Goal: Obtain resource: Download file/media

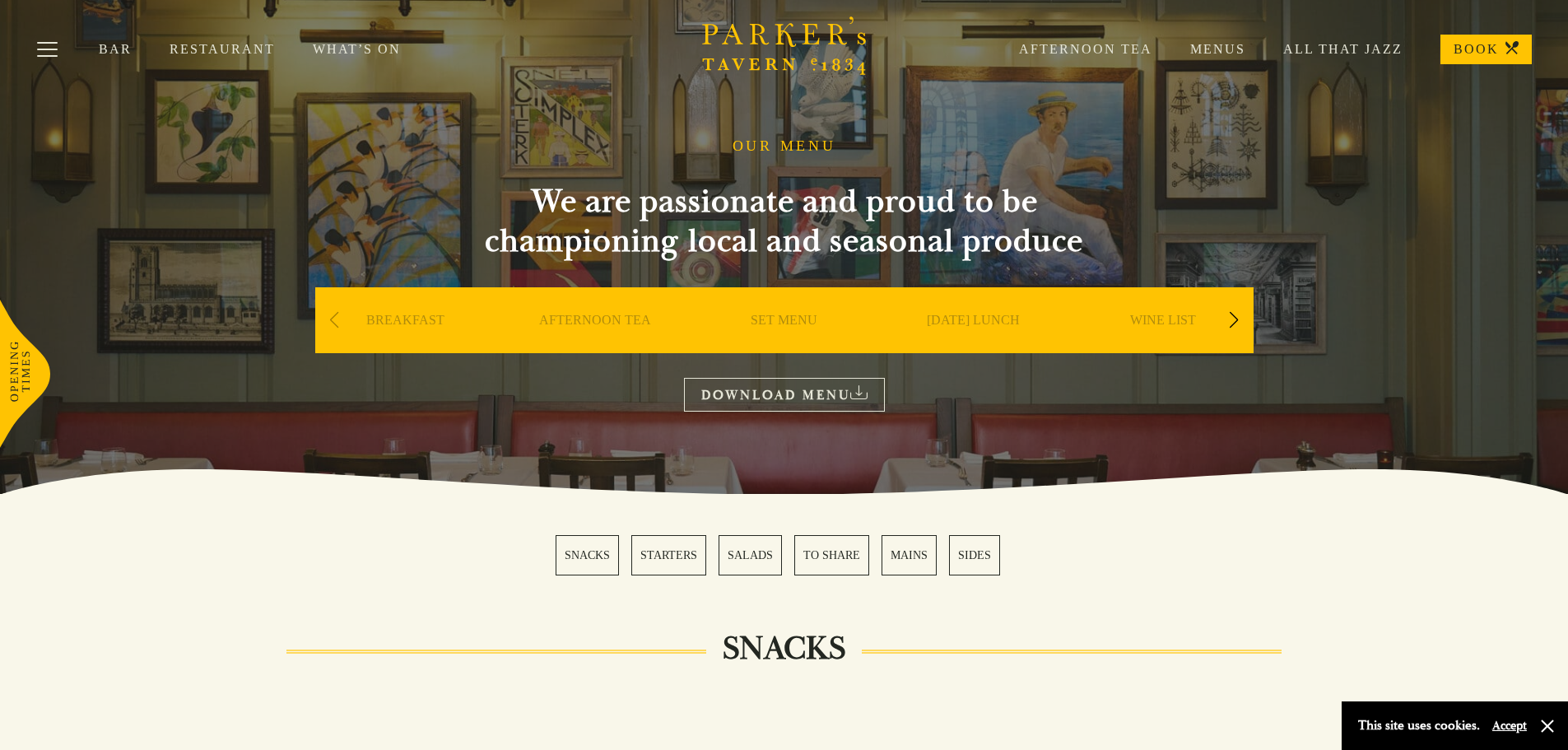
click at [790, 325] on link "SET MENU" at bounding box center [784, 345] width 67 height 66
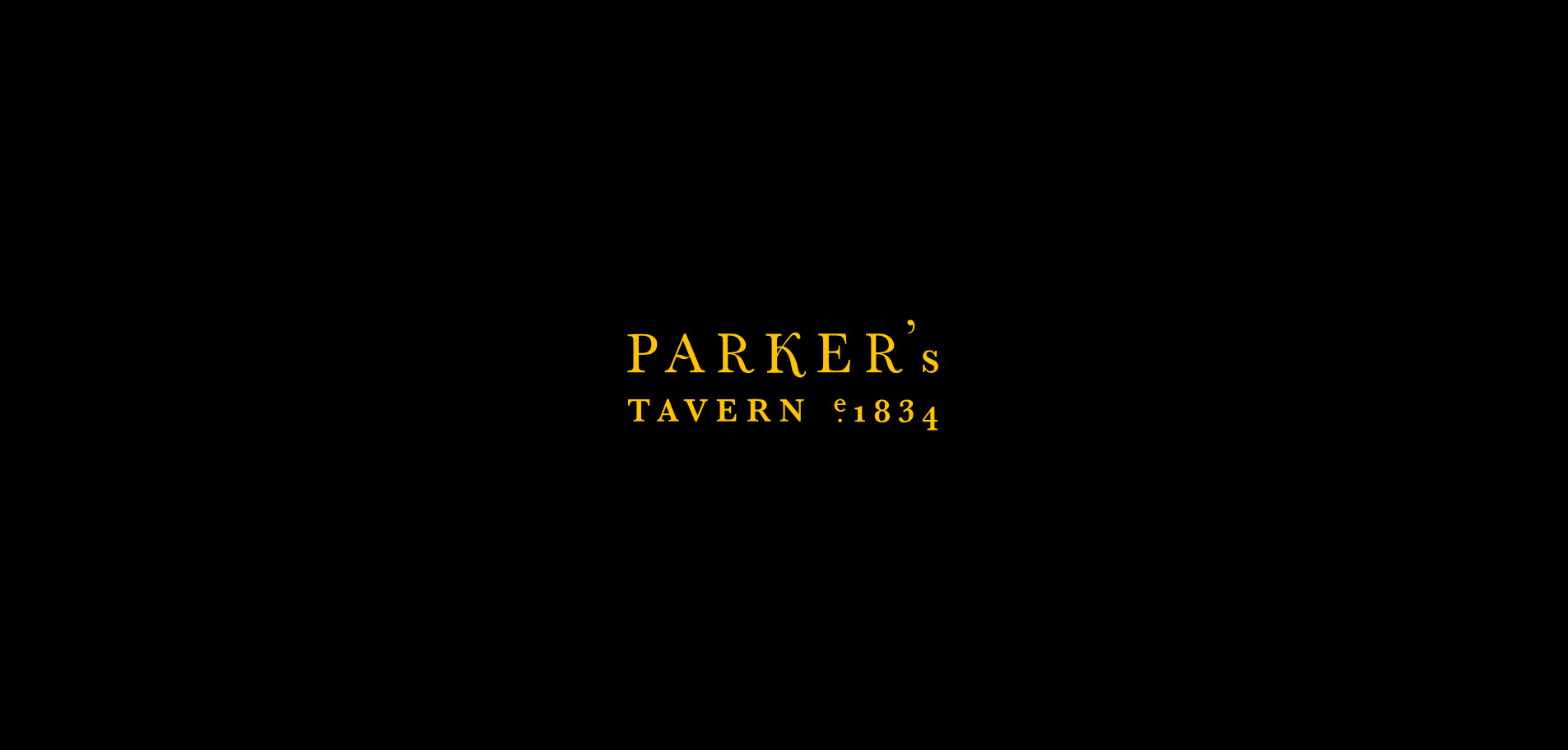
scroll to position [203, 0]
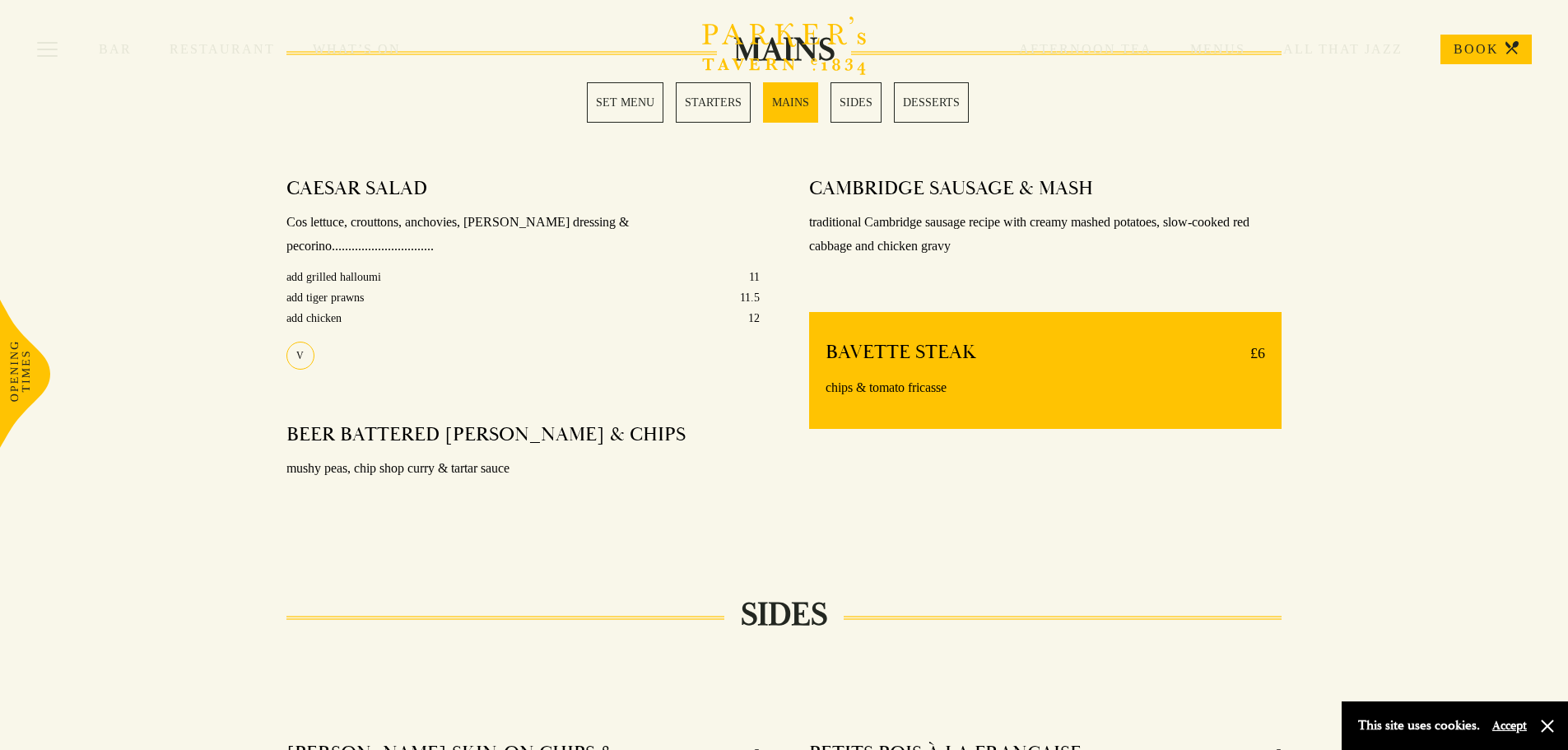
scroll to position [1235, 0]
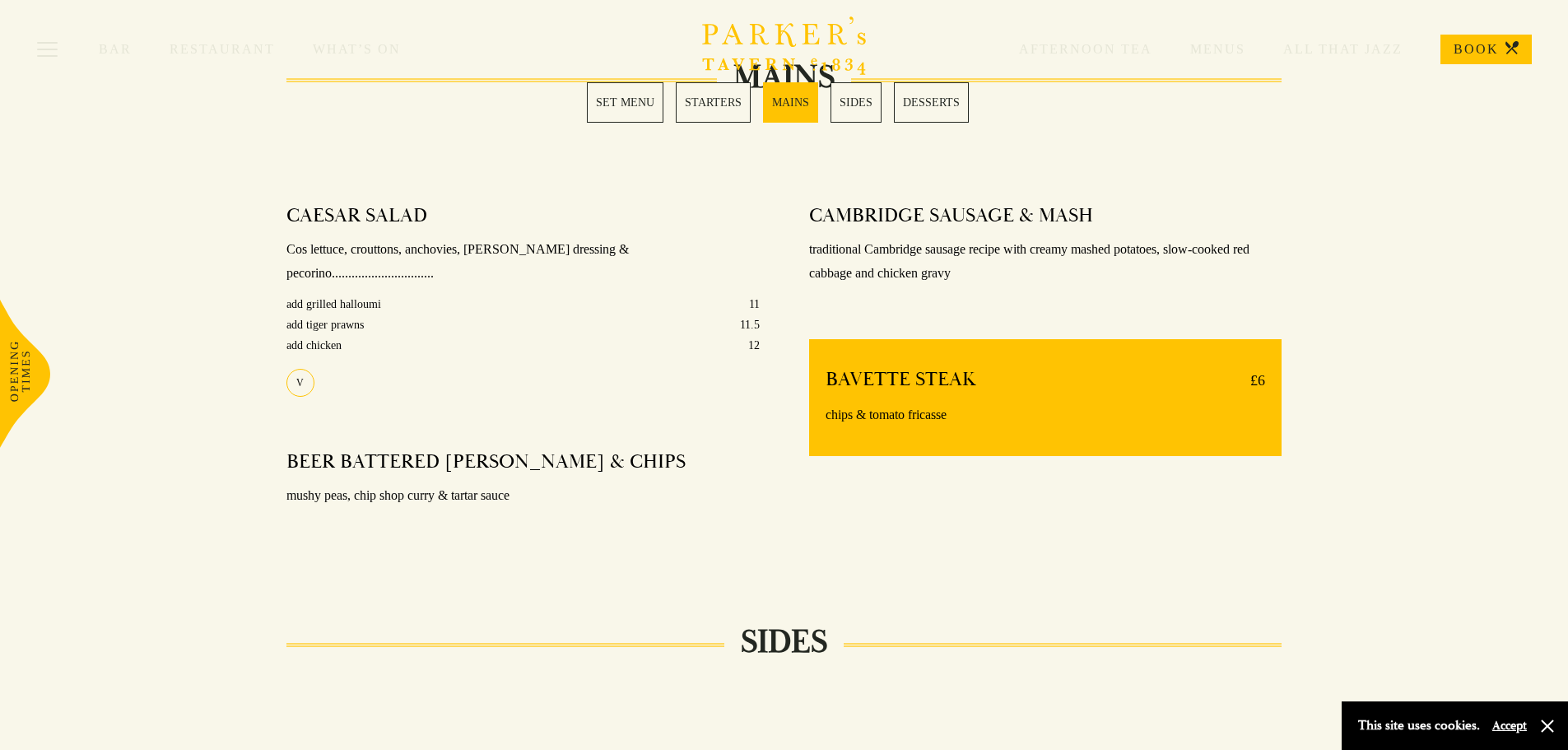
click at [803, 109] on link "MAINS" at bounding box center [791, 102] width 55 height 40
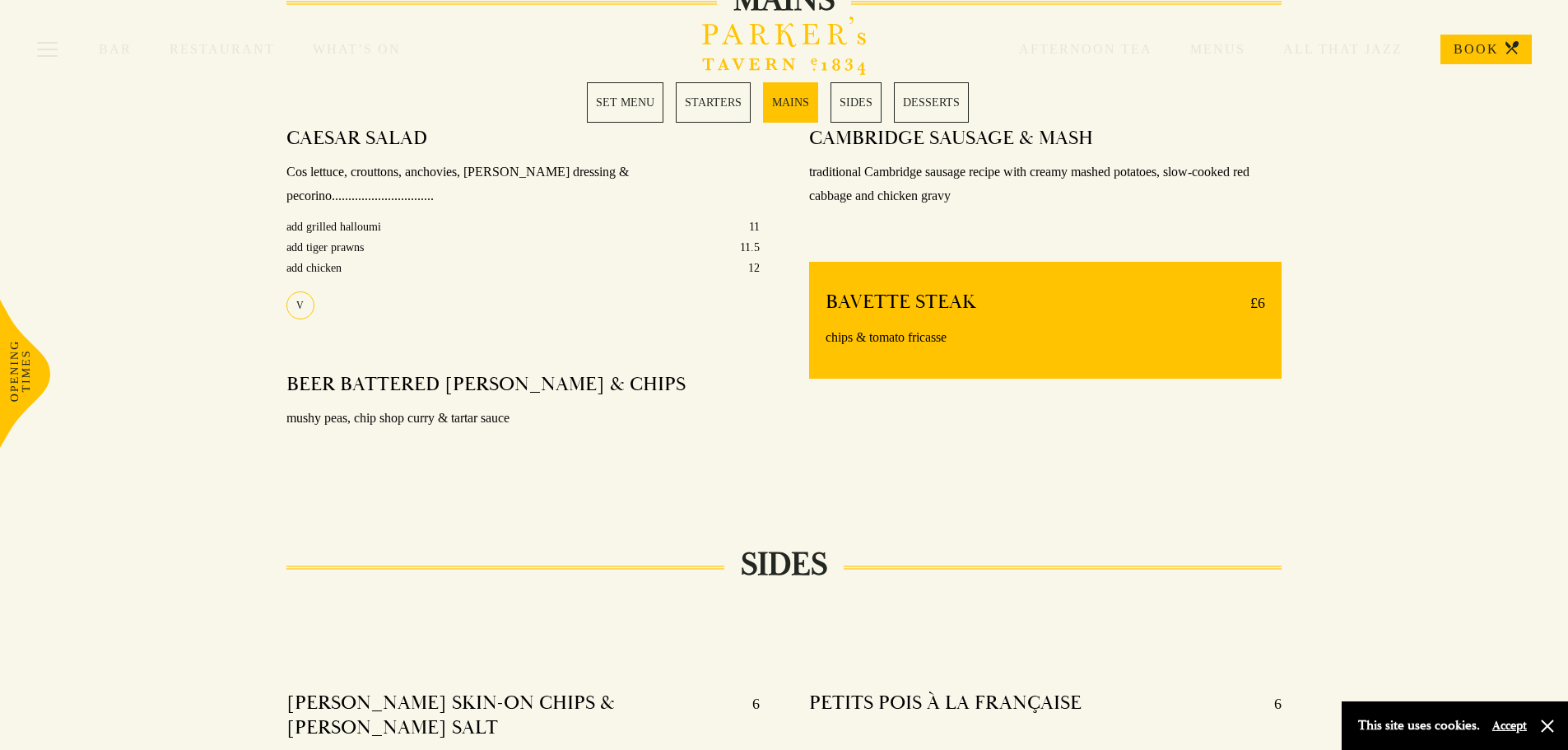
click at [656, 98] on link "SET MENU" at bounding box center [625, 102] width 77 height 40
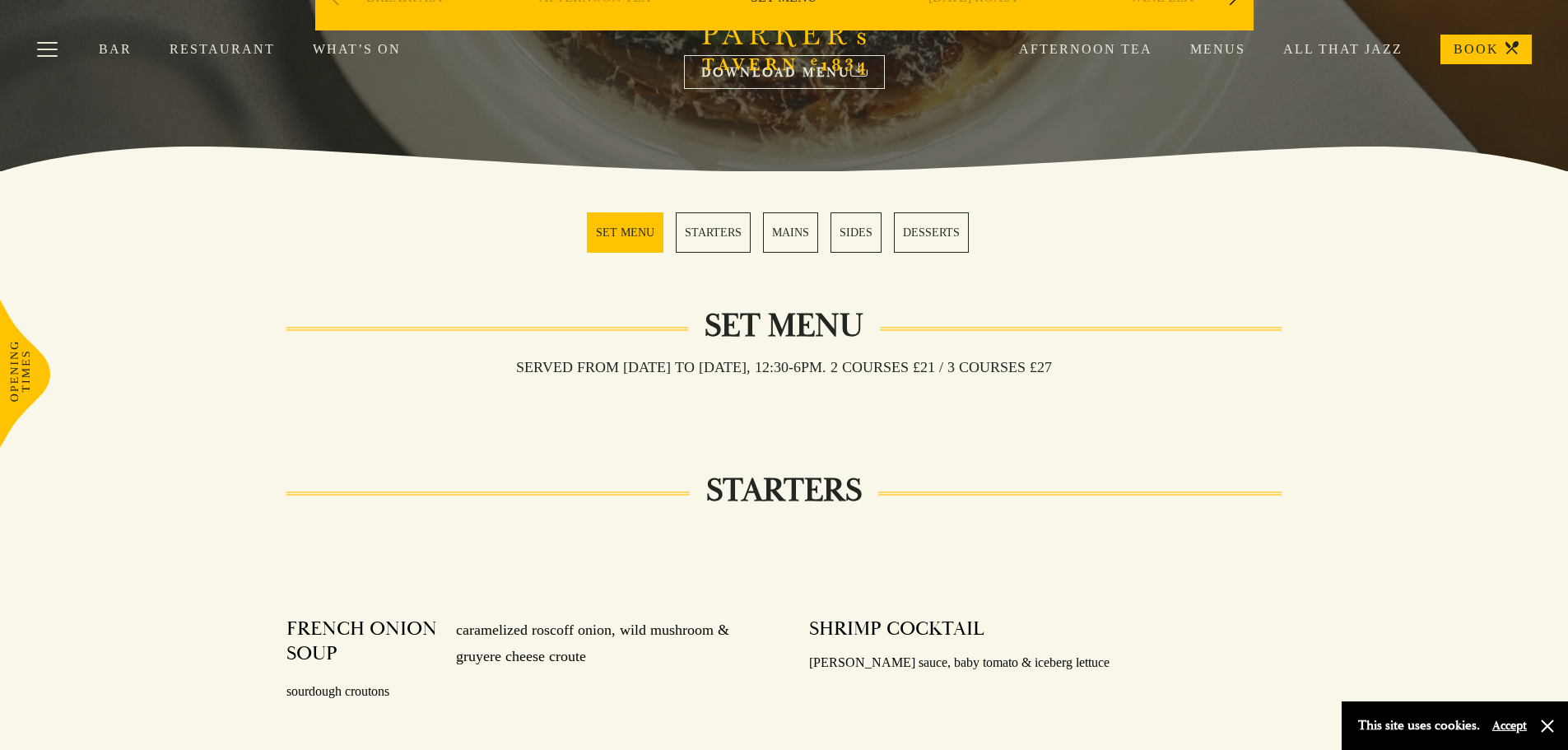
scroll to position [320, 0]
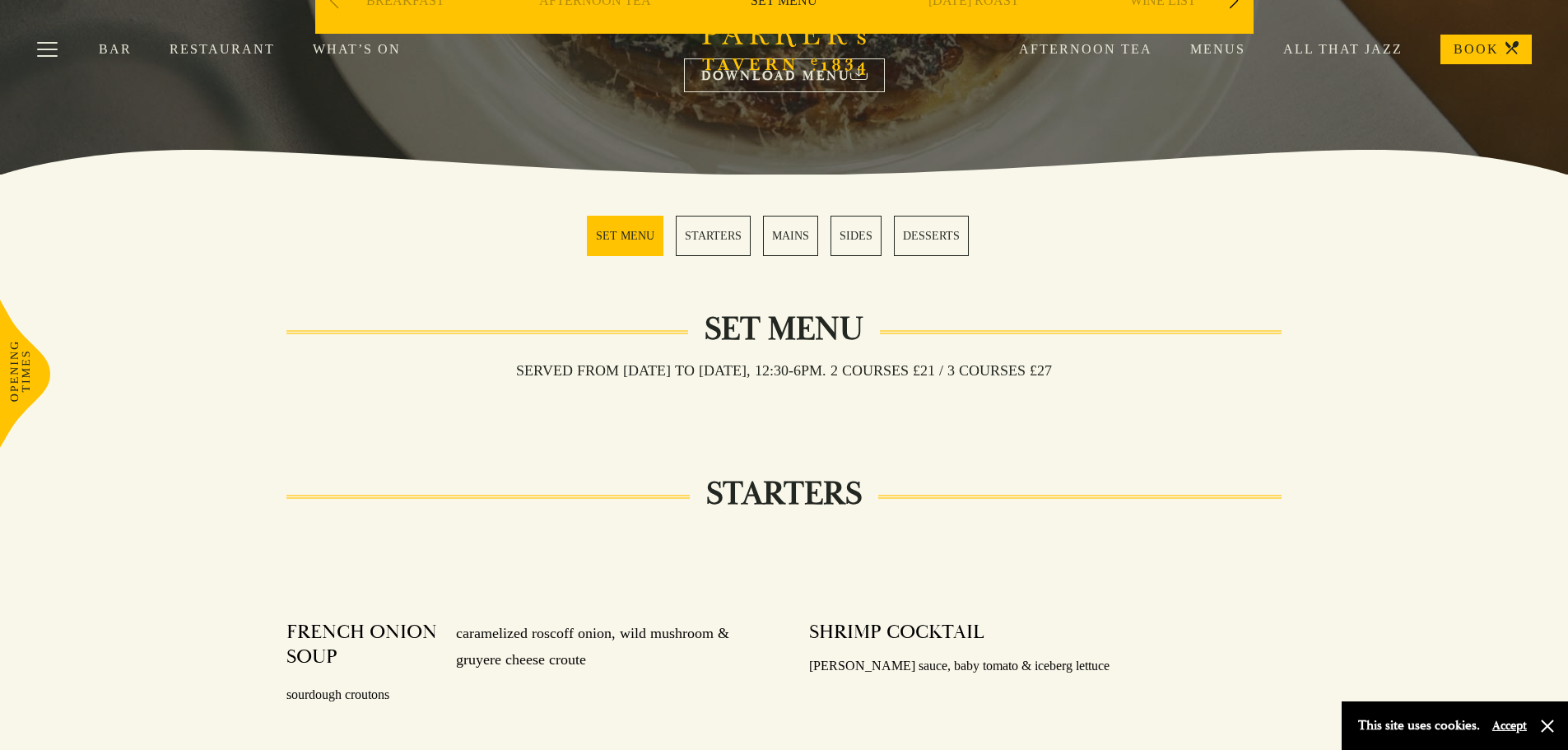
click at [801, 241] on link "MAINS" at bounding box center [791, 235] width 55 height 40
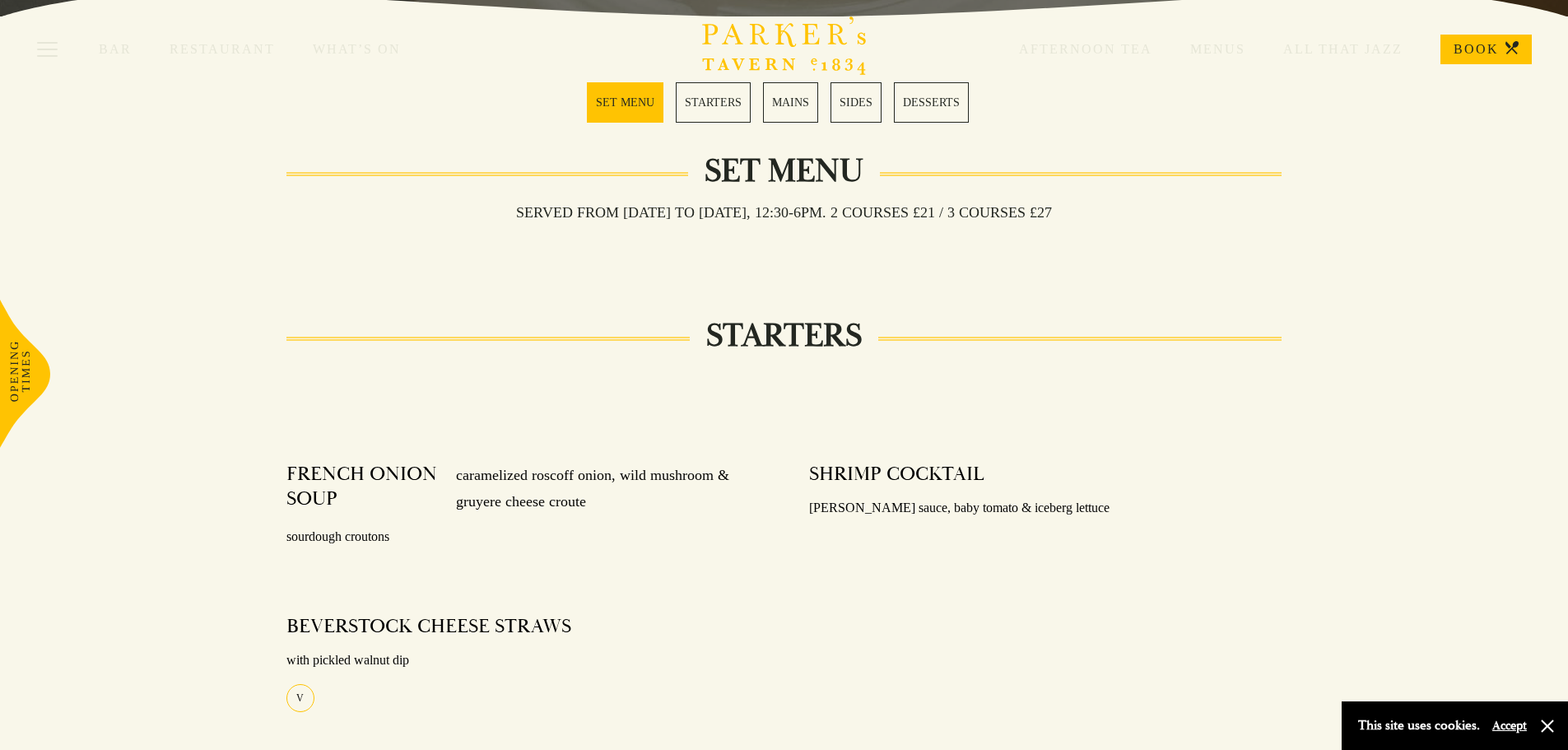
scroll to position [490, 0]
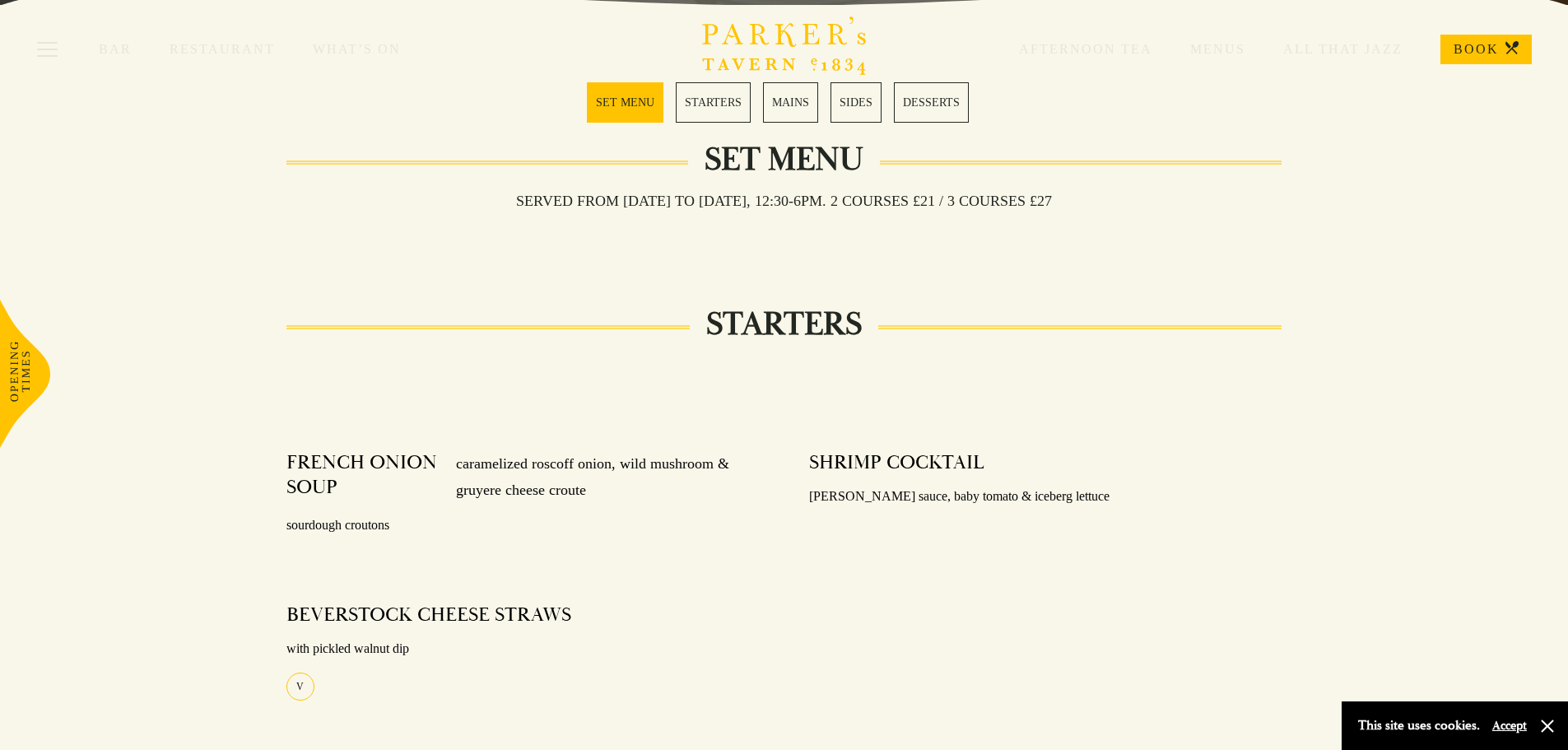
click at [215, 51] on link "Restaurant" at bounding box center [242, 49] width 143 height 16
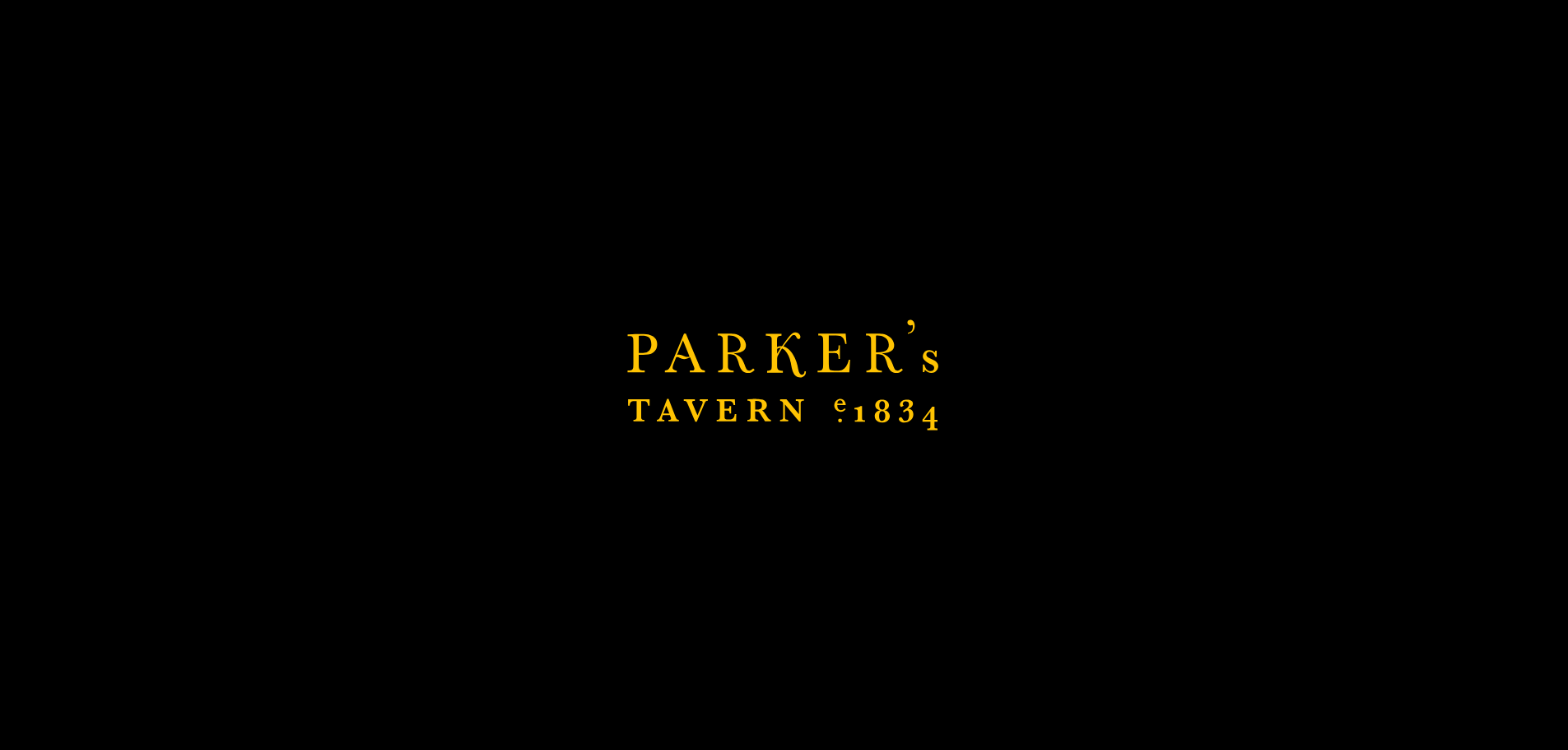
scroll to position [654, 0]
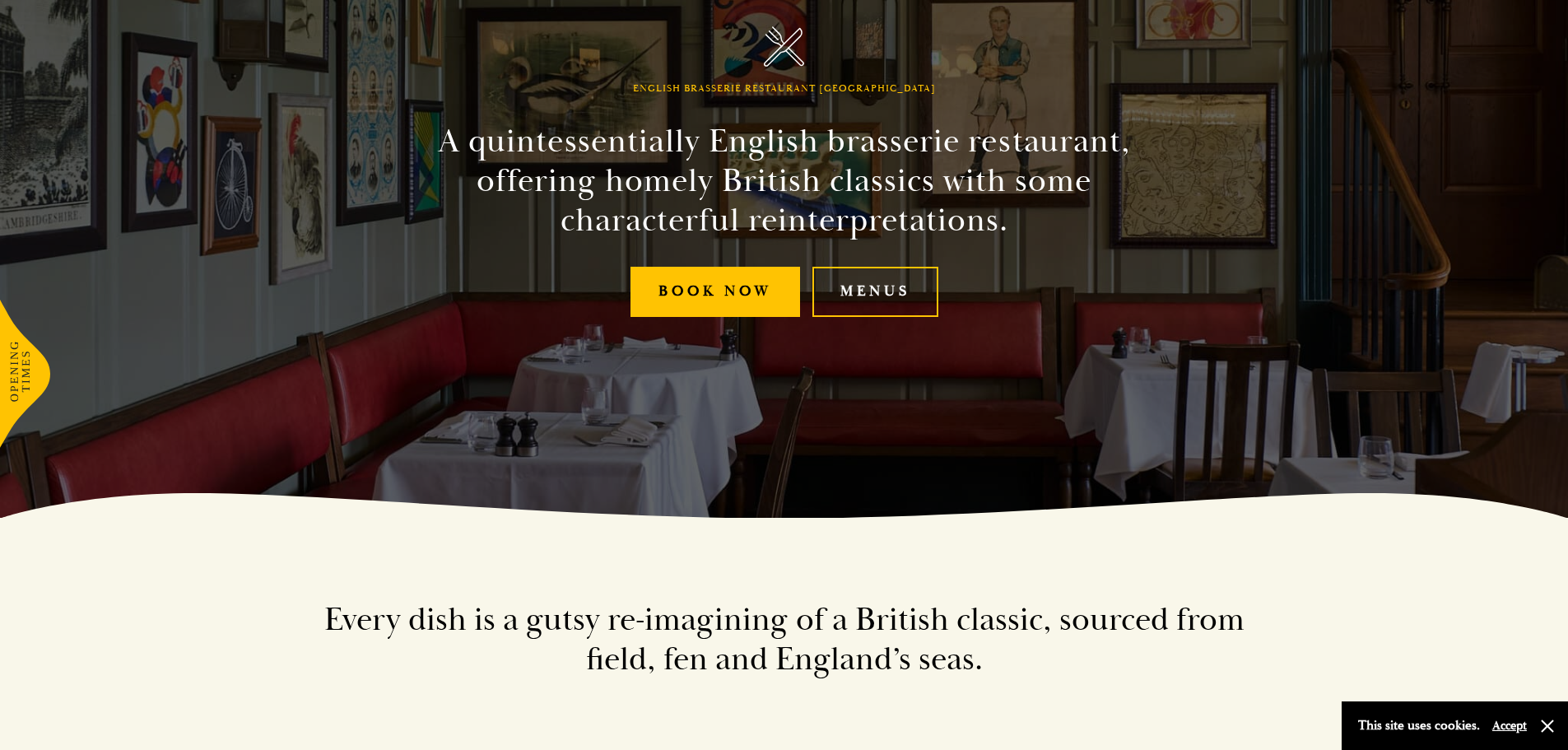
scroll to position [247, 0]
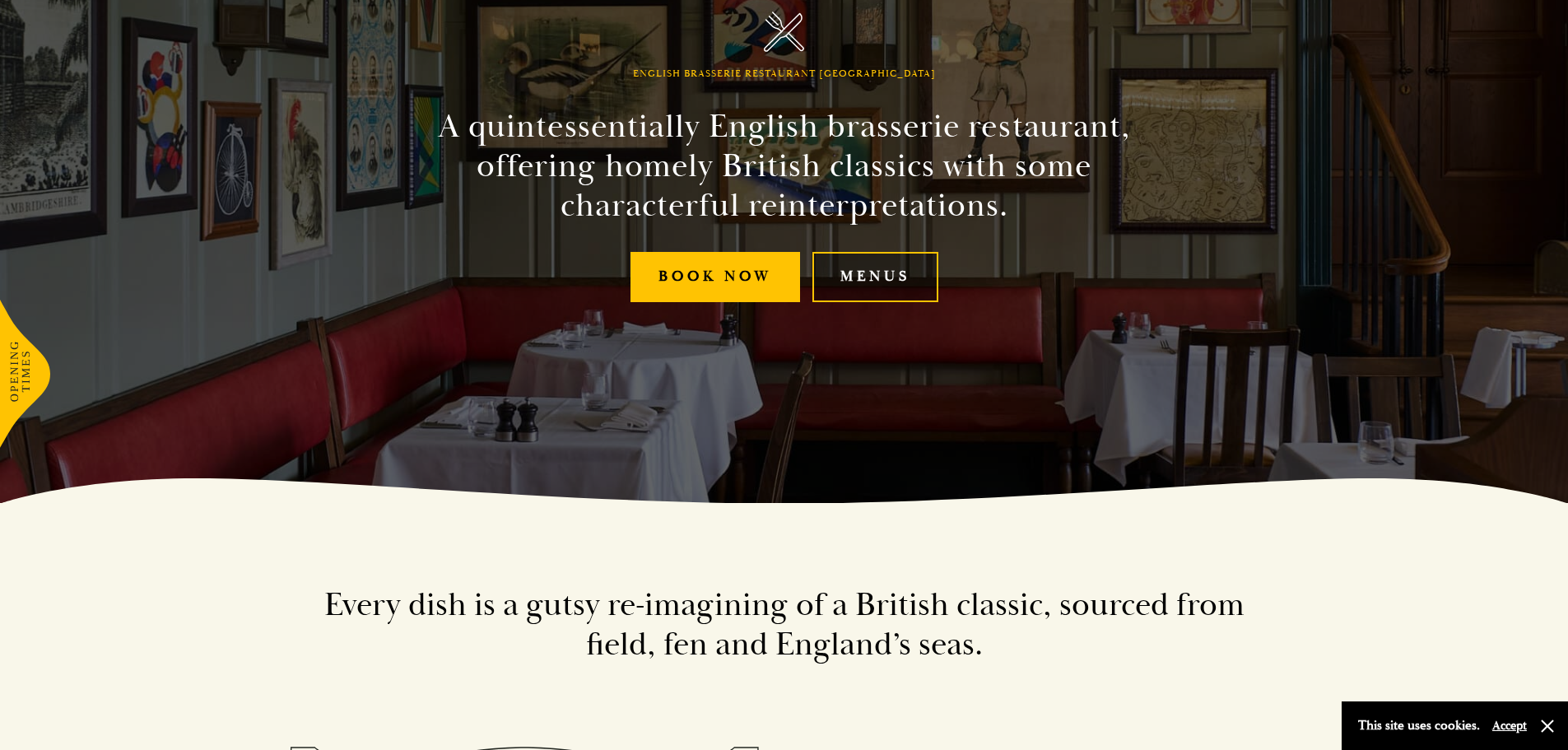
click at [861, 287] on link "Menus" at bounding box center [875, 277] width 126 height 50
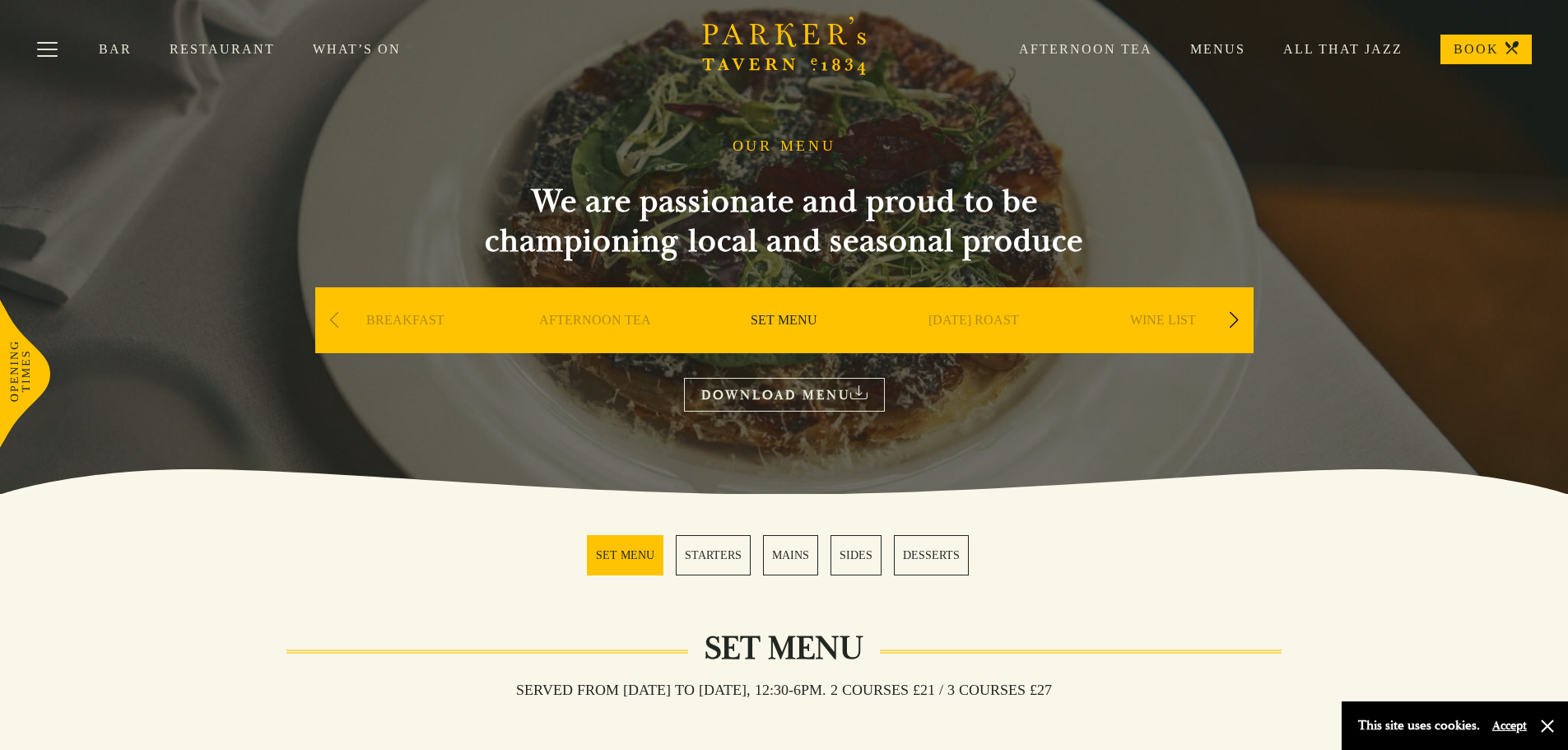
click at [804, 567] on link "MAINS" at bounding box center [791, 555] width 55 height 40
click at [822, 398] on link "DOWNLOAD MENU" at bounding box center [784, 395] width 201 height 34
